Goal: Task Accomplishment & Management: Manage account settings

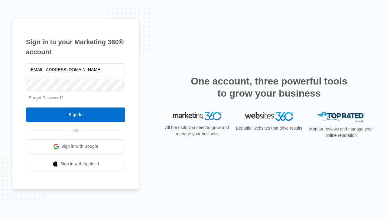
type input "[EMAIL_ADDRESS][DOMAIN_NAME]"
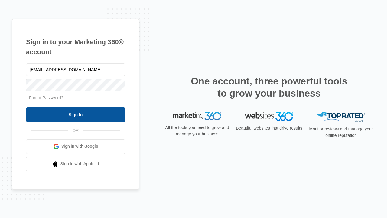
click at [76, 114] on input "Sign In" at bounding box center [75, 114] width 99 height 15
